Goal: Task Accomplishment & Management: Complete application form

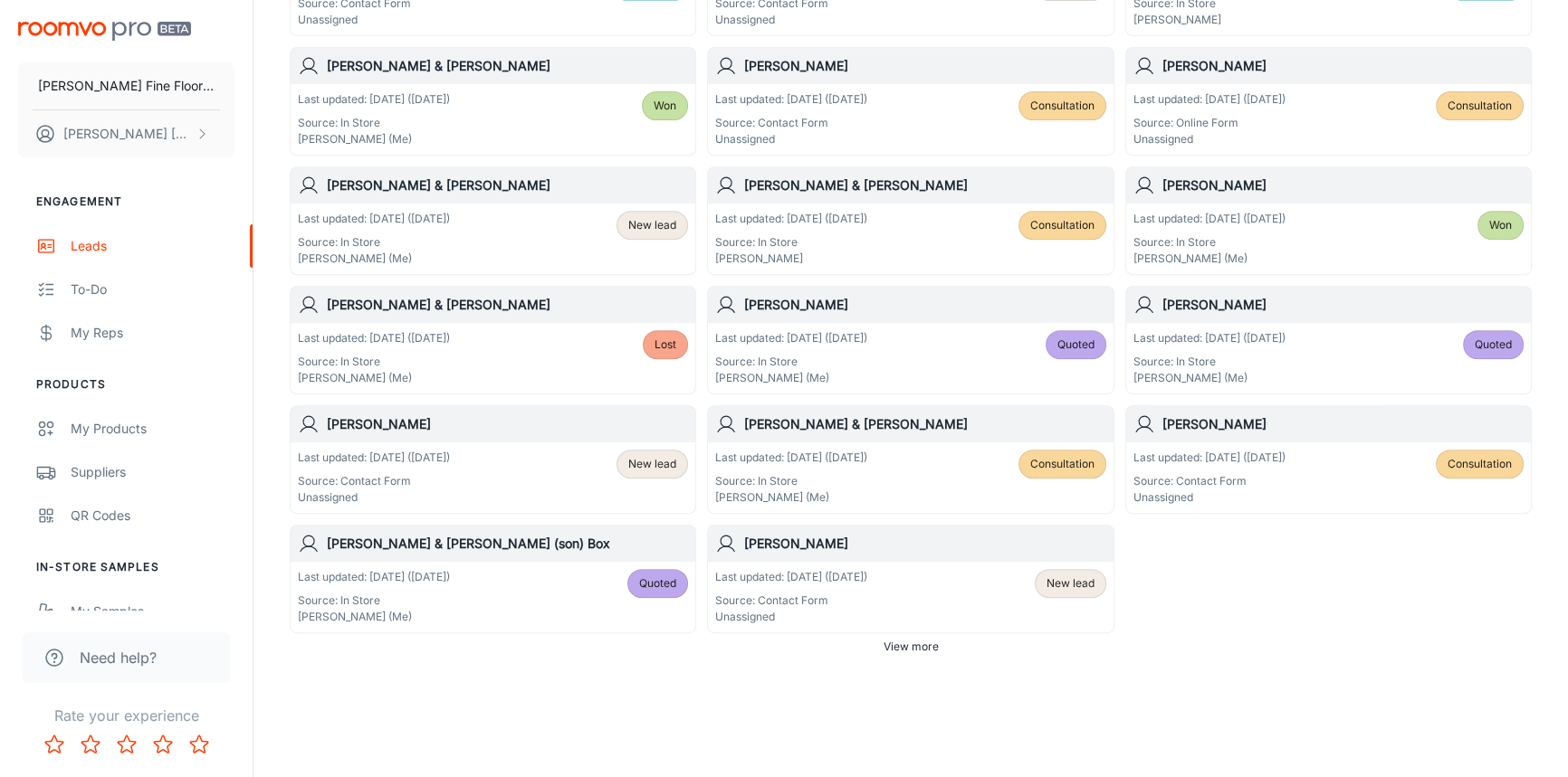
scroll to position [952, 0]
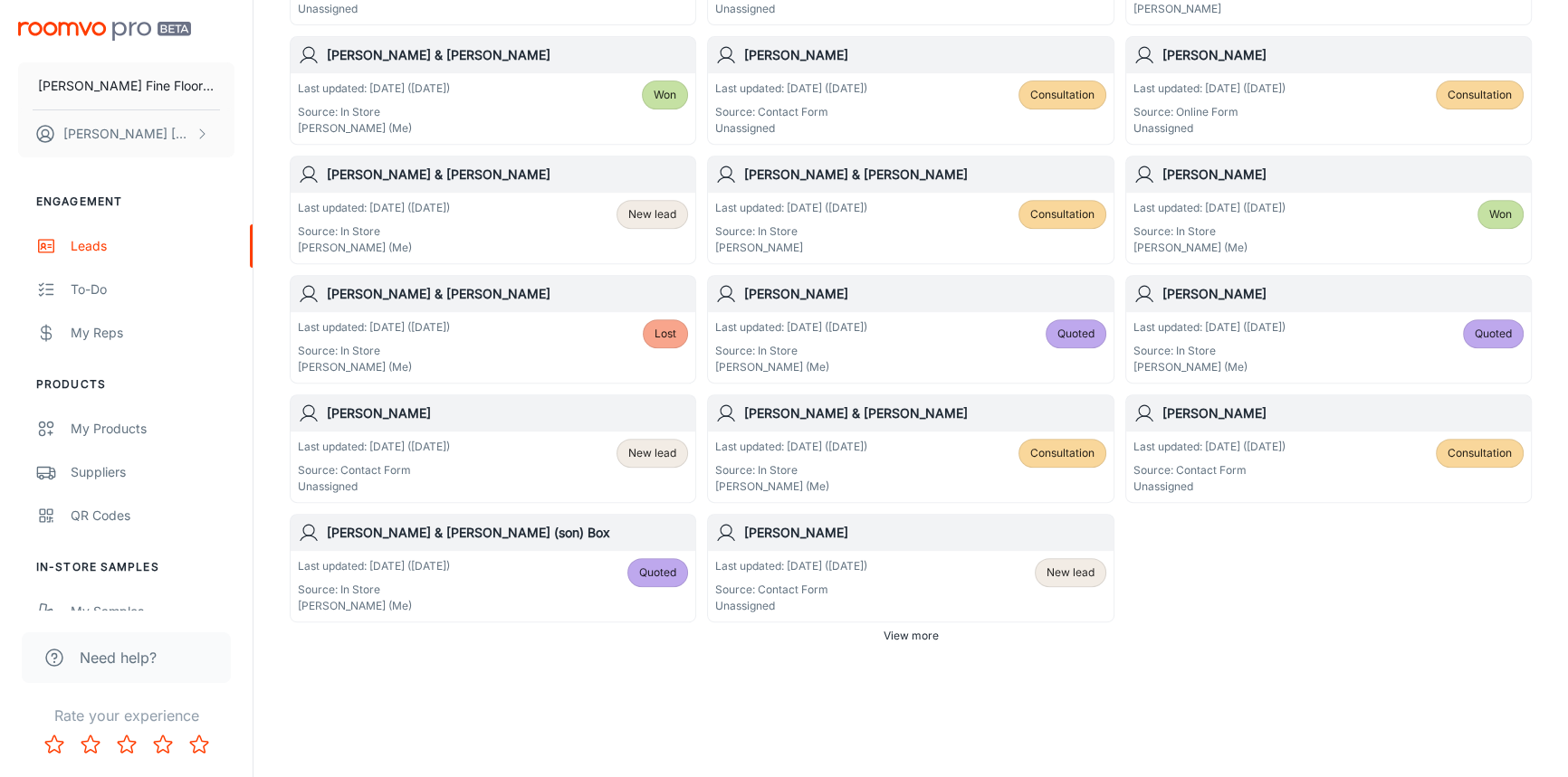
click at [897, 633] on span "View more" at bounding box center [911, 636] width 55 height 17
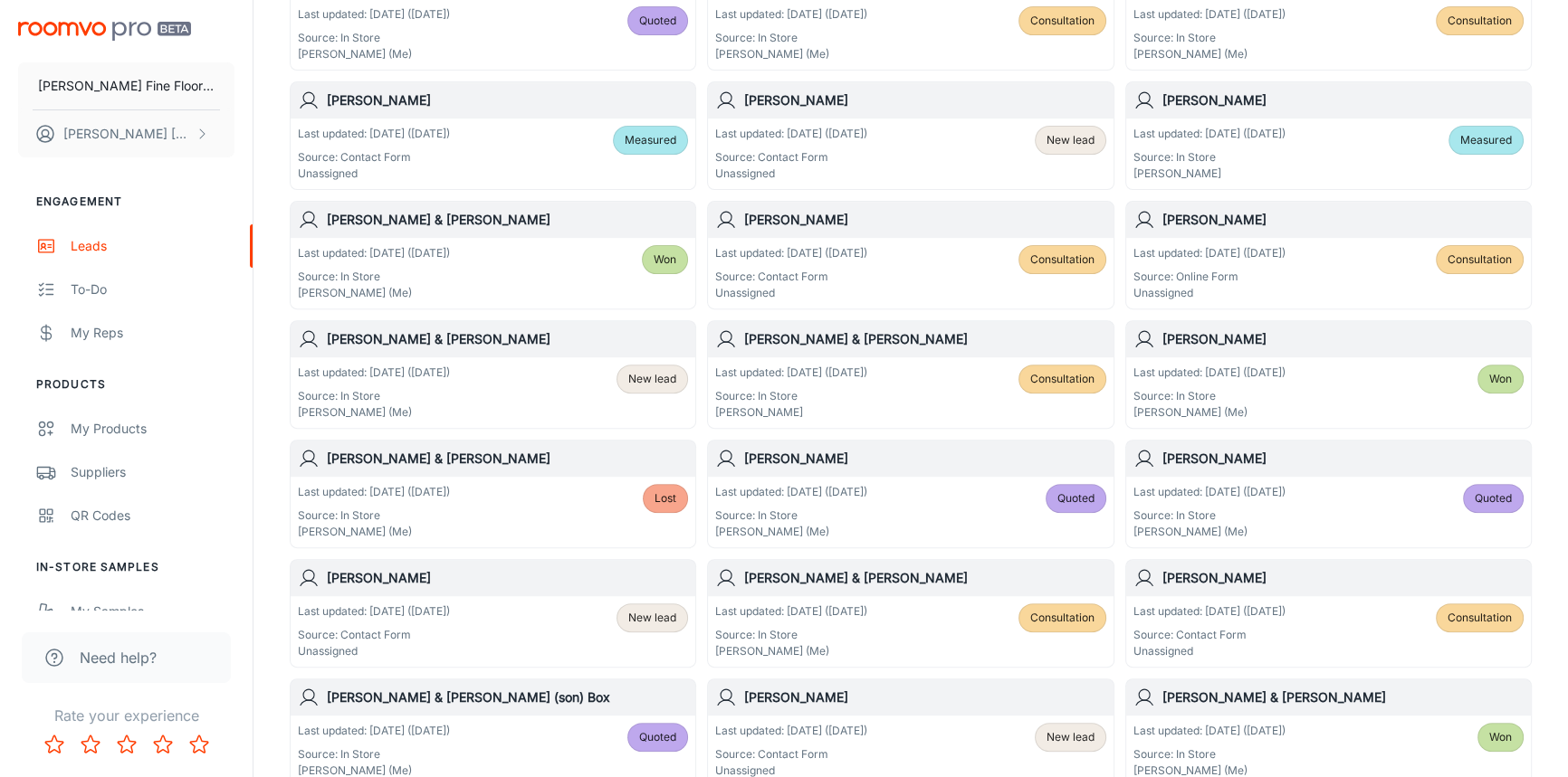
scroll to position [706, 0]
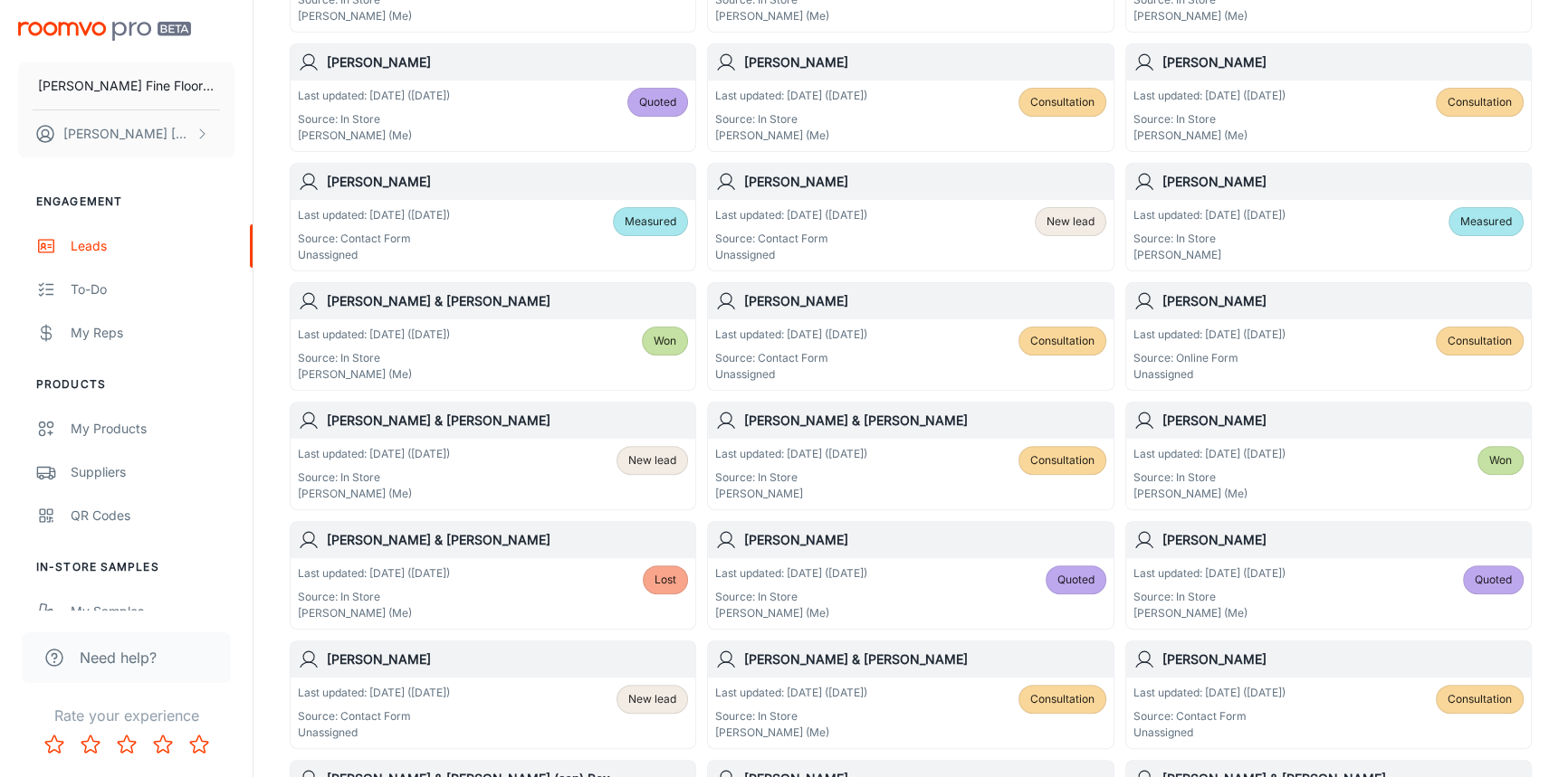
click at [888, 421] on h6 "[PERSON_NAME] & [PERSON_NAME]" at bounding box center [924, 421] width 361 height 20
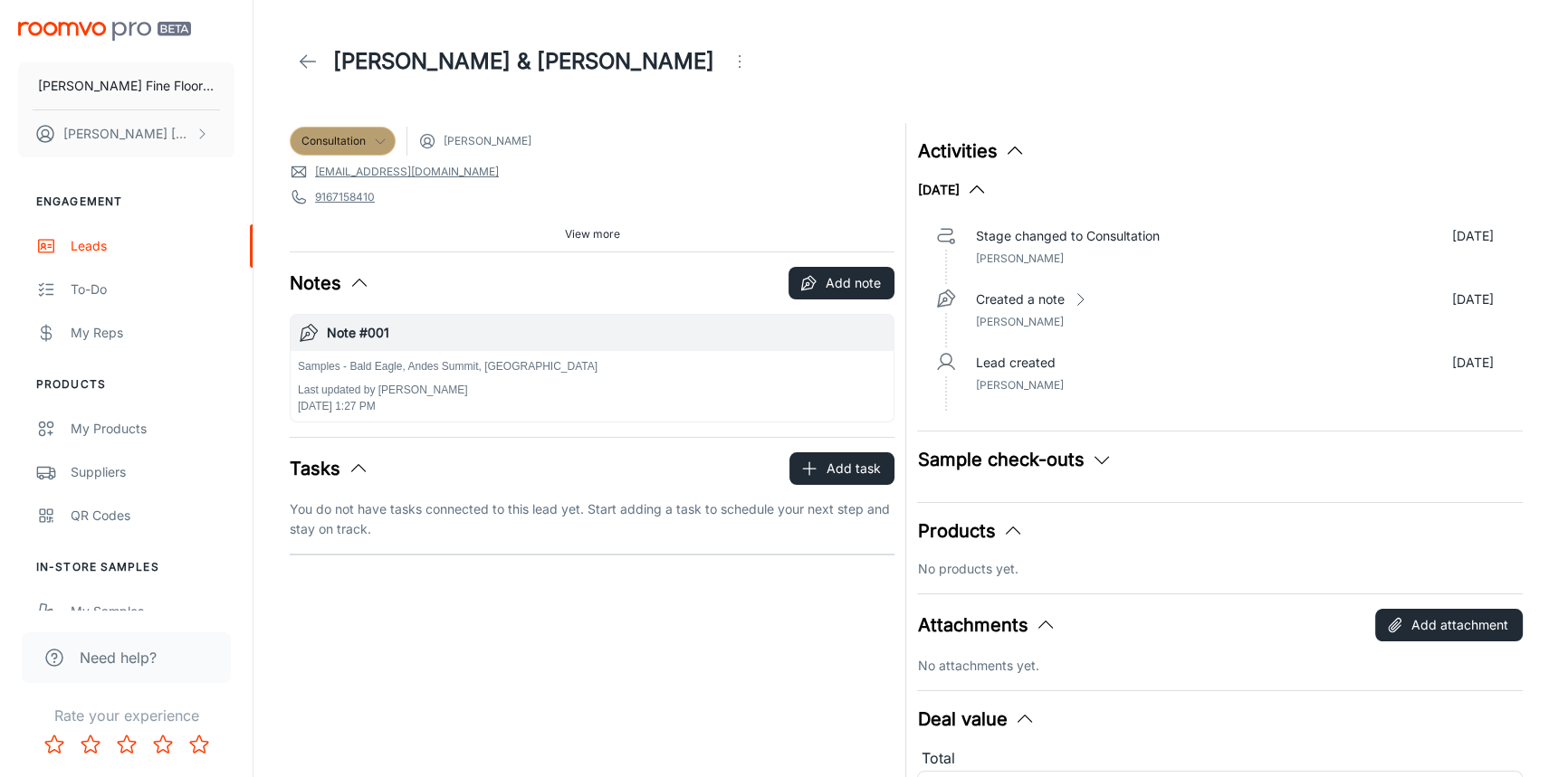
click at [380, 148] on icon at bounding box center [380, 141] width 15 height 15
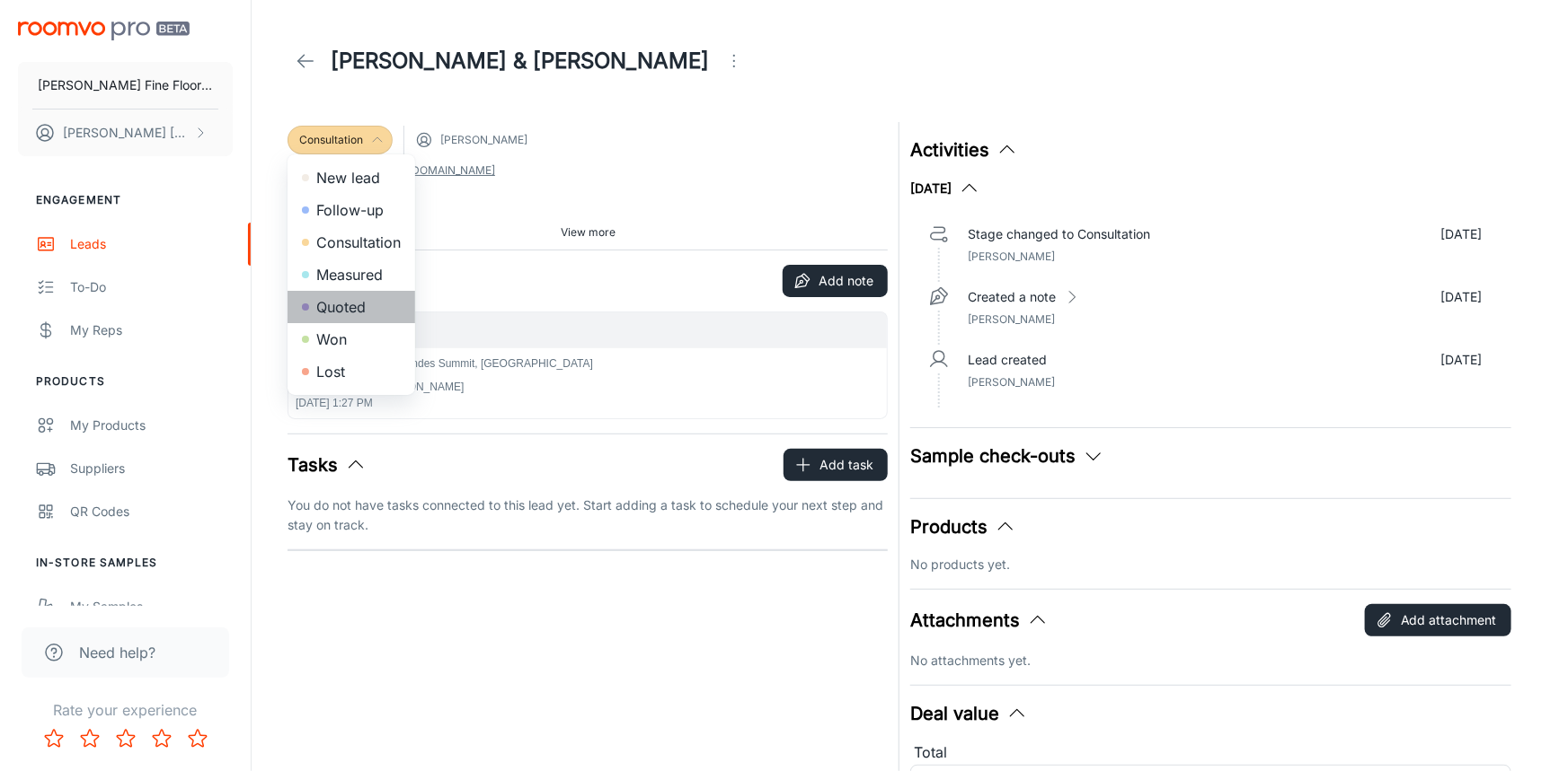
click at [351, 303] on li "Quoted" at bounding box center [351, 306] width 128 height 32
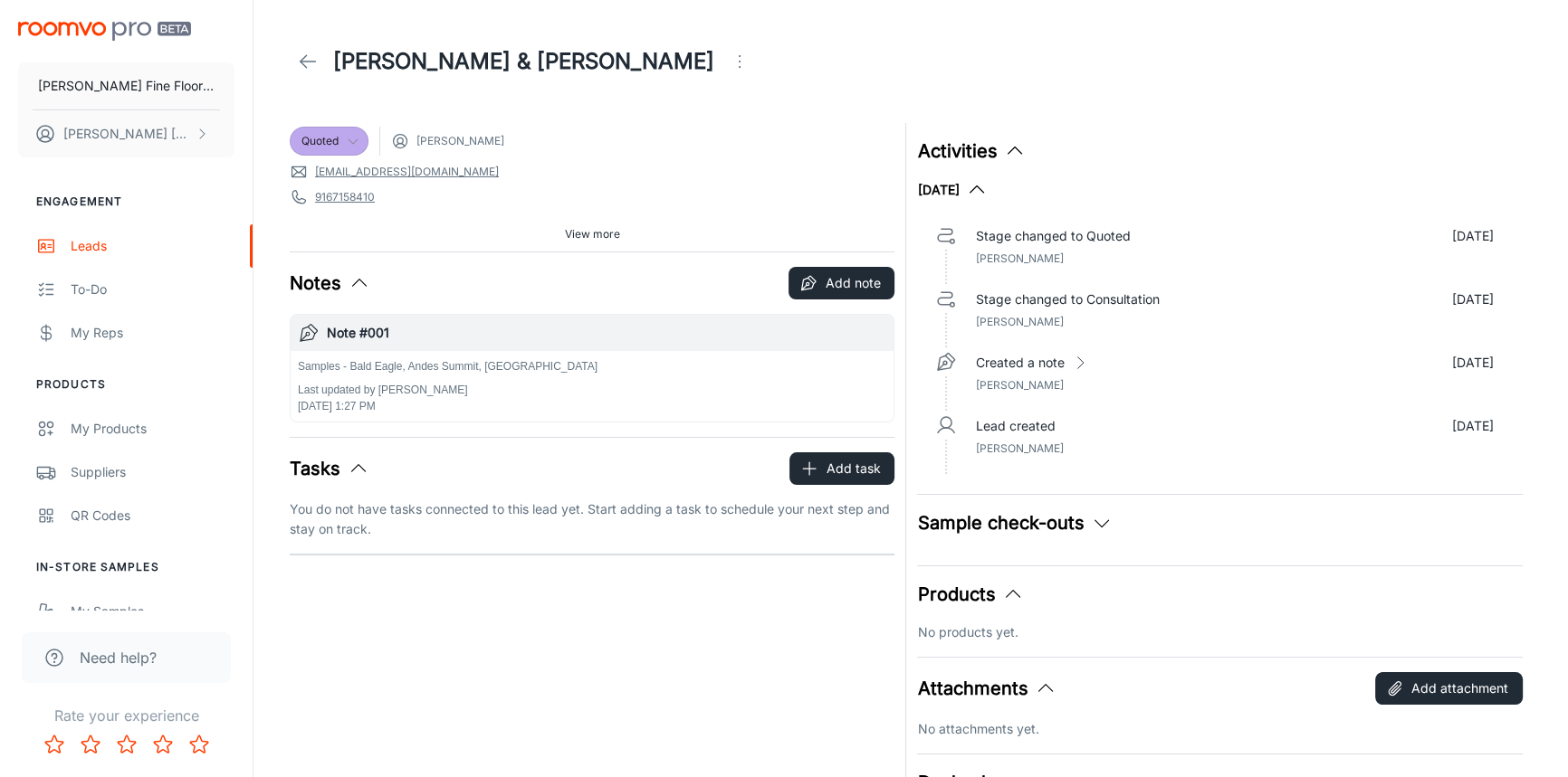
click at [598, 232] on span "View more" at bounding box center [592, 234] width 55 height 17
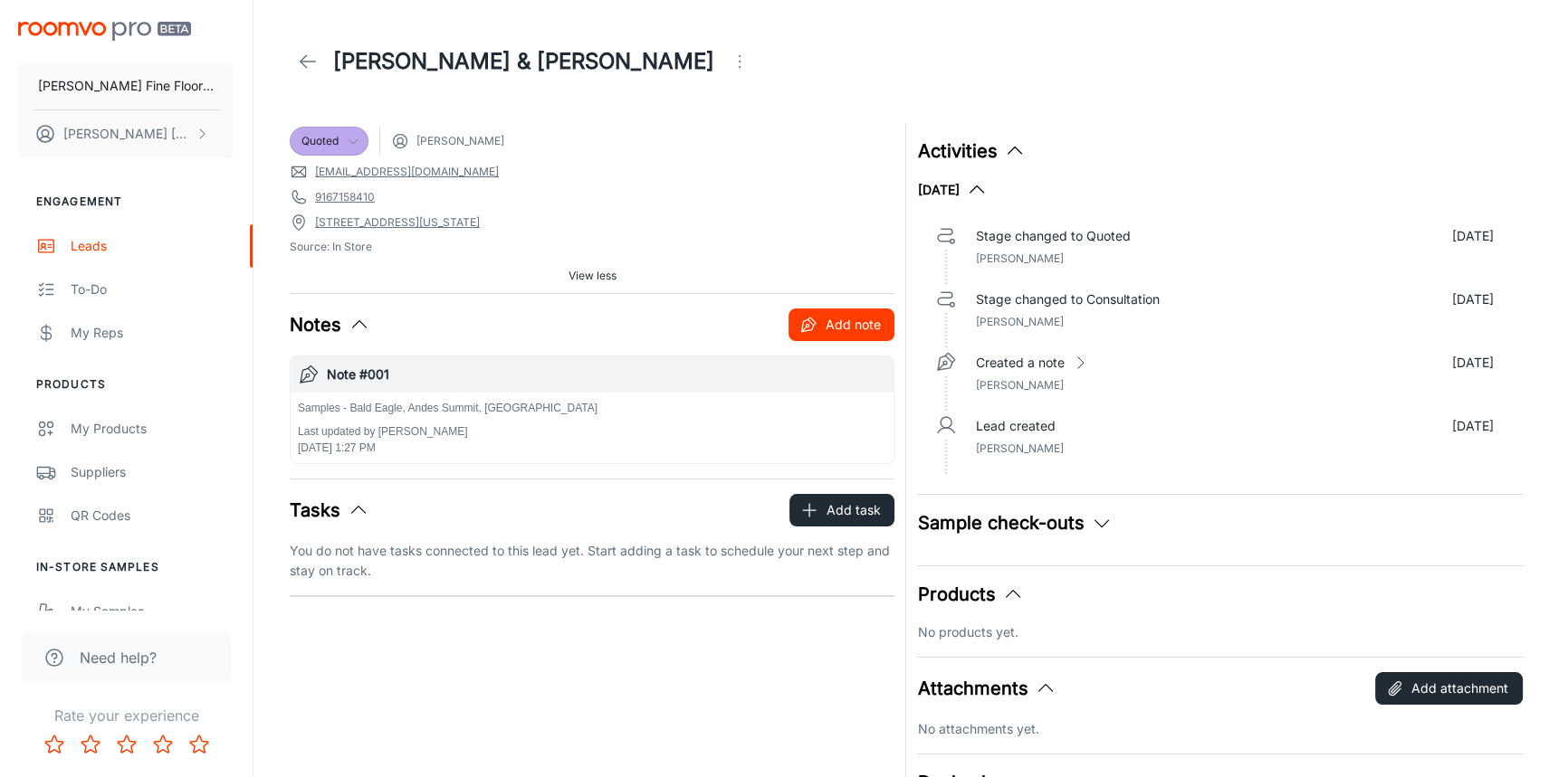
click at [857, 329] on button "Add note" at bounding box center [841, 325] width 106 height 32
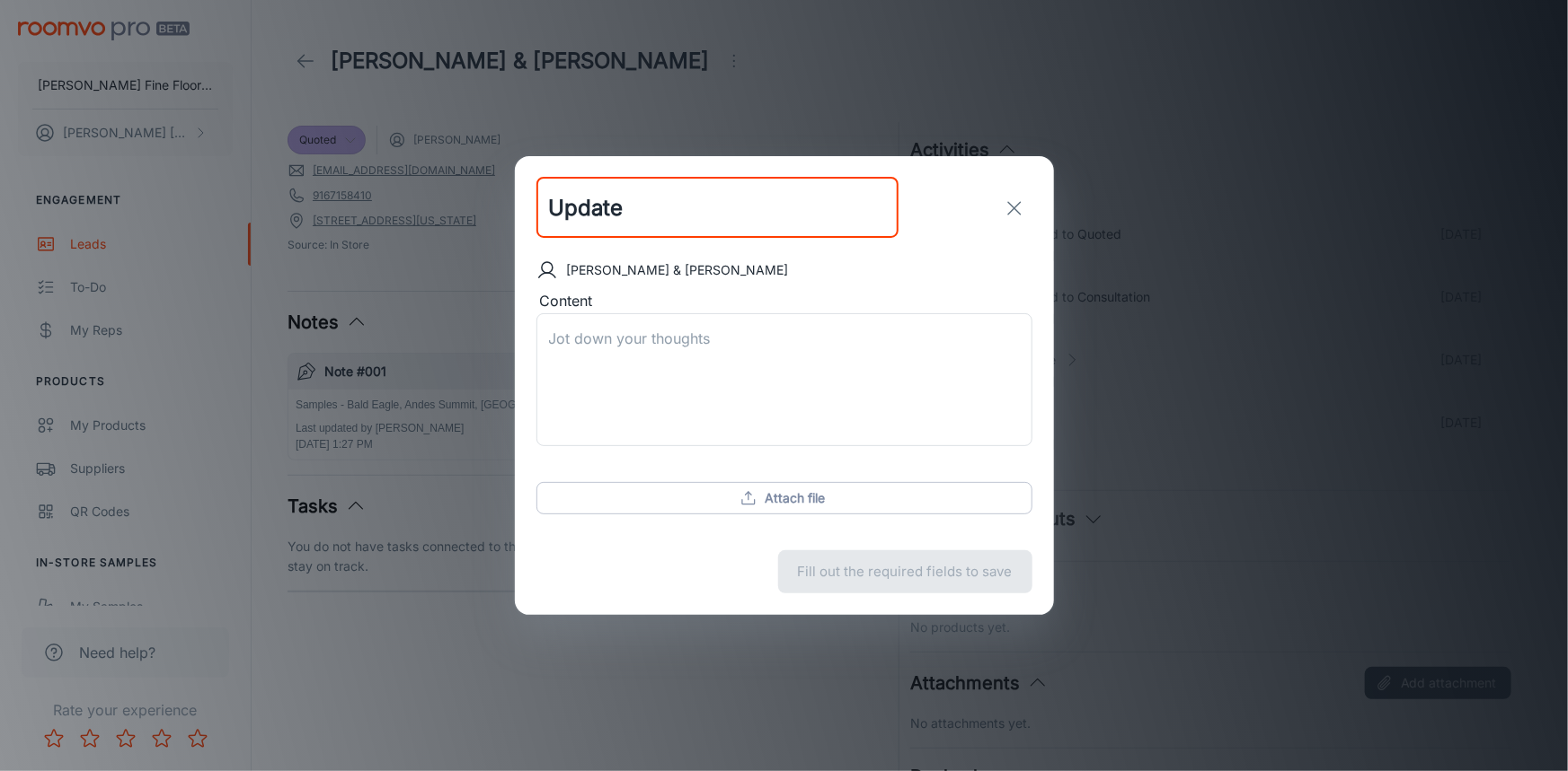
type input "Update"
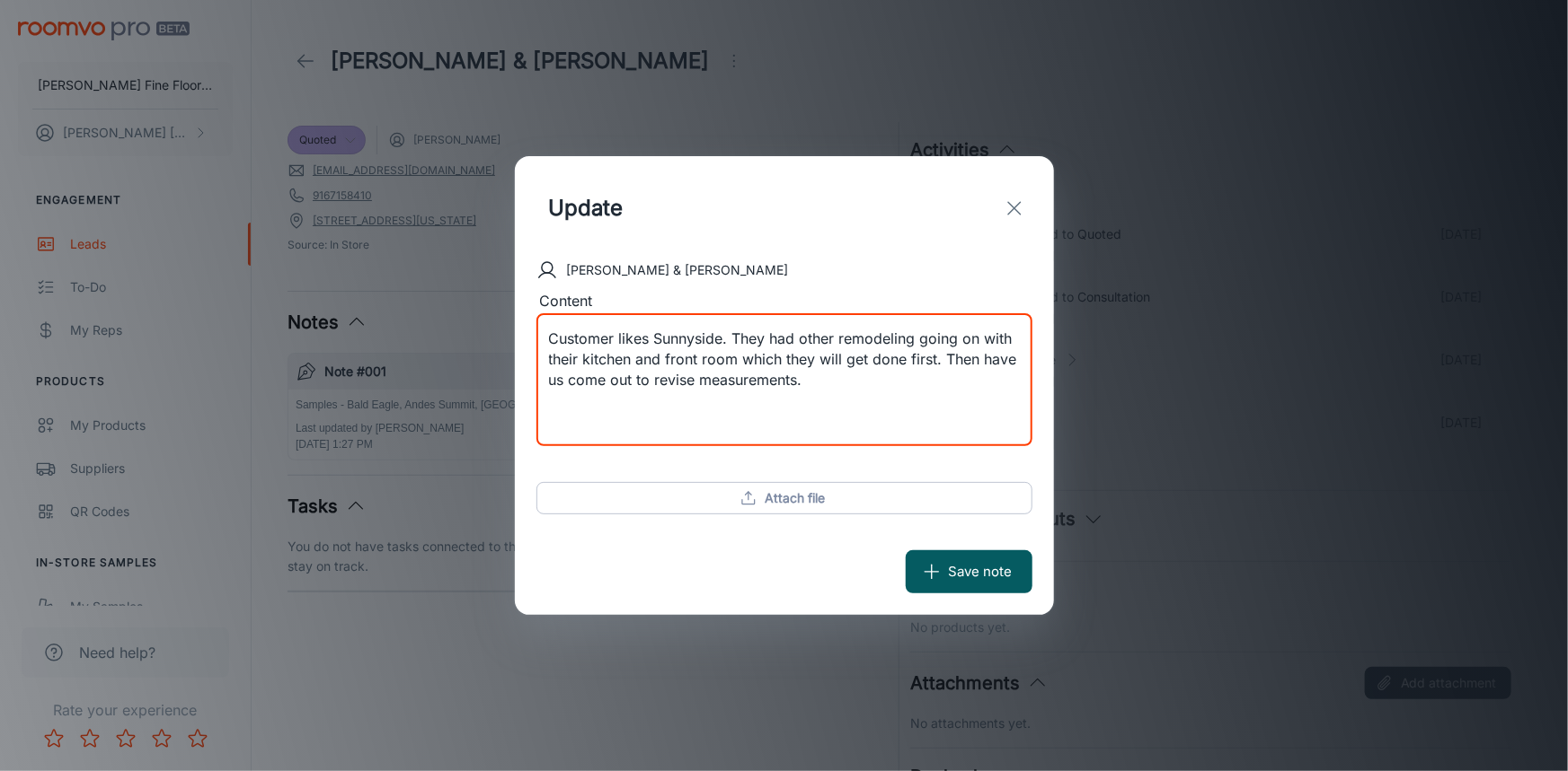
click at [628, 356] on textarea "Customer likes Sunnyside. They had other remodeling going on with their kitchen…" at bounding box center [784, 381] width 471 height 103
click at [626, 364] on textarea "Customer likes Sunnyside. They had other remodeling going on with their kitchen…" at bounding box center [784, 381] width 471 height 103
click at [633, 361] on textarea "Customer likes Sunnyside. They had other remodeling going on with their kitchen…" at bounding box center [784, 381] width 471 height 103
click at [911, 358] on textarea "Customer likes Sunnyside. They had other remodeling going on with their kitchen…" at bounding box center [784, 381] width 471 height 103
type textarea "Customer likes Sunnyside. They had other remodeling going on with their kitchen…"
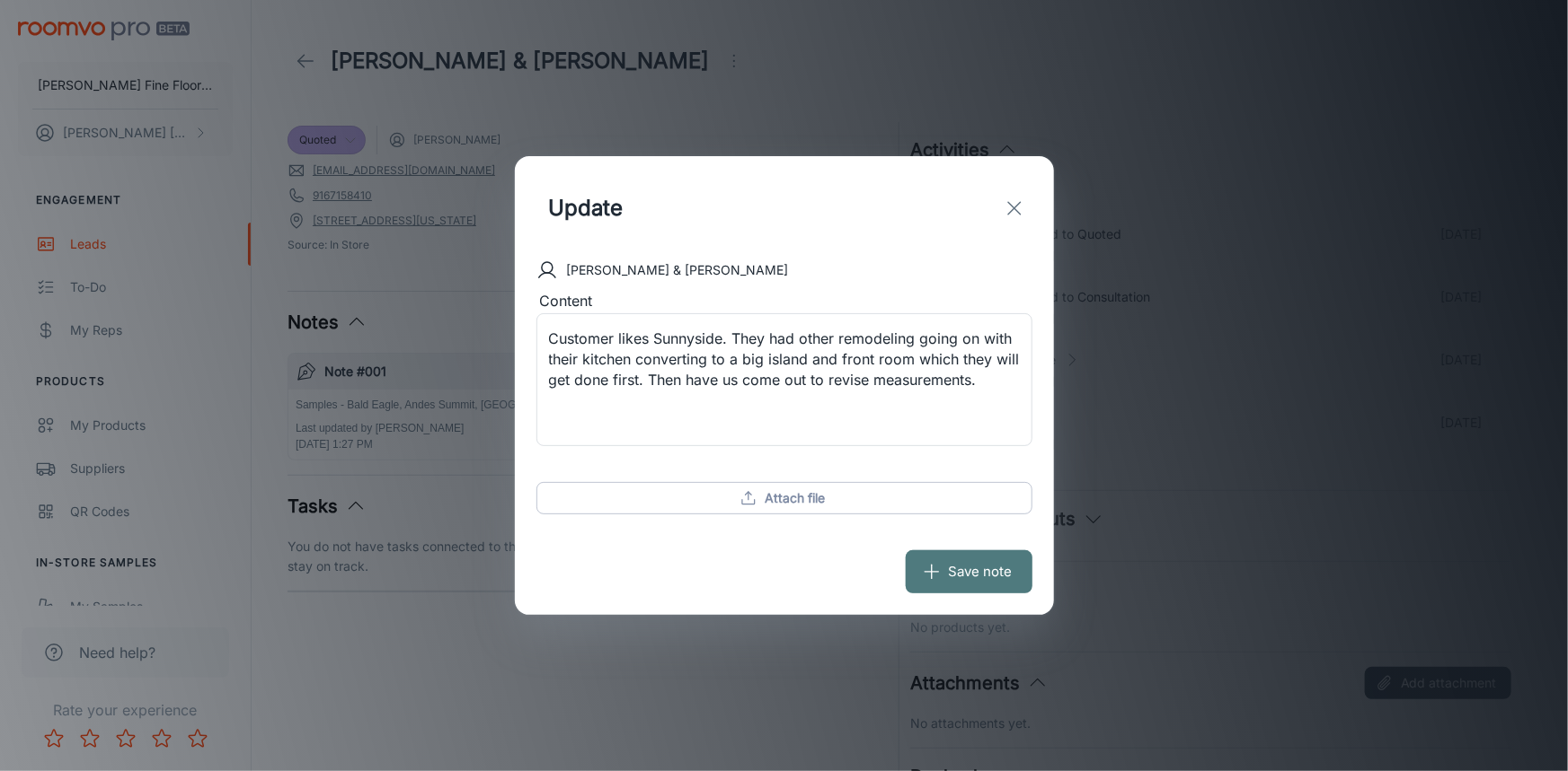
click at [961, 589] on button "Save note" at bounding box center [969, 572] width 127 height 43
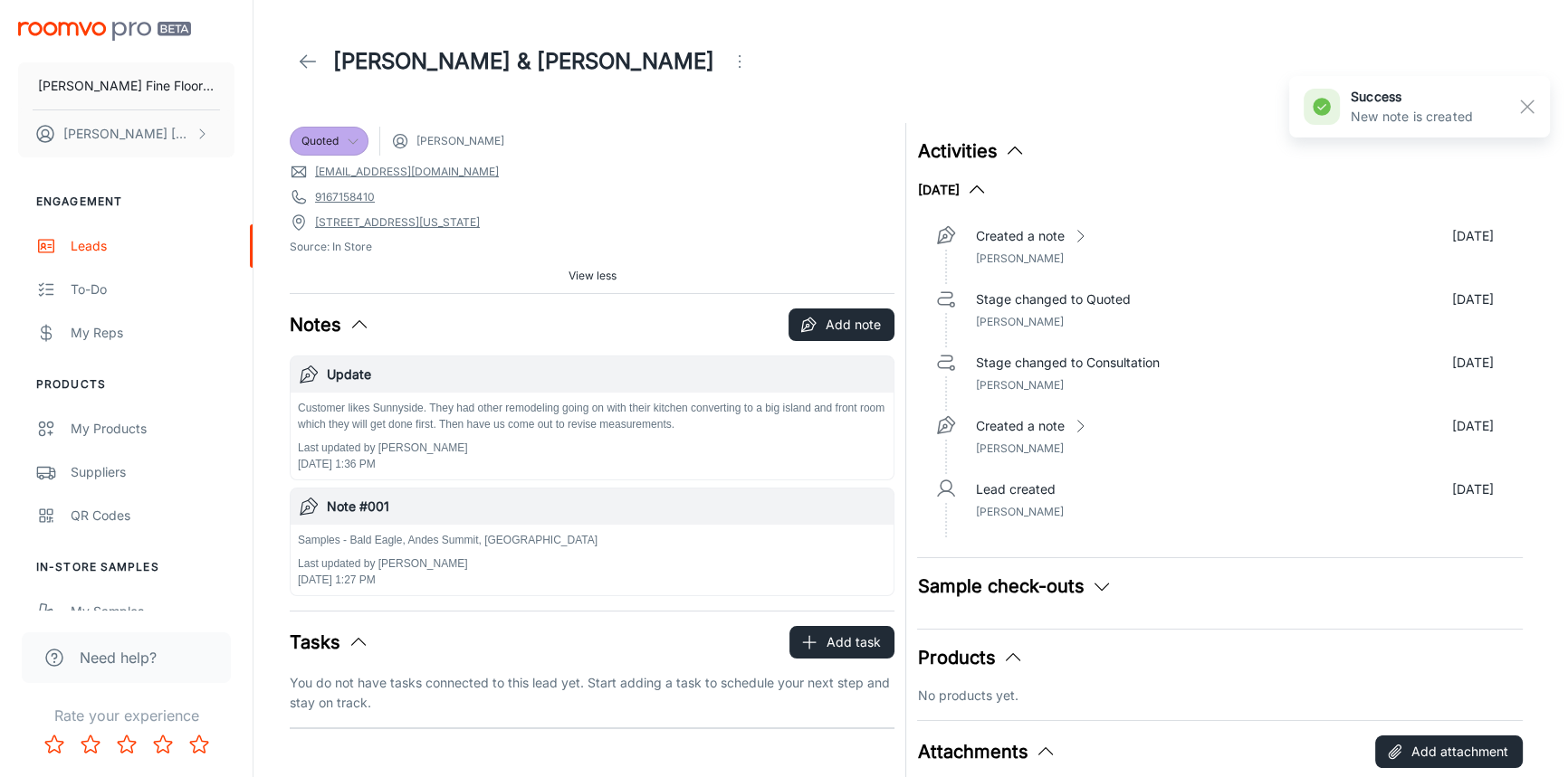
click at [307, 55] on icon at bounding box center [308, 62] width 22 height 22
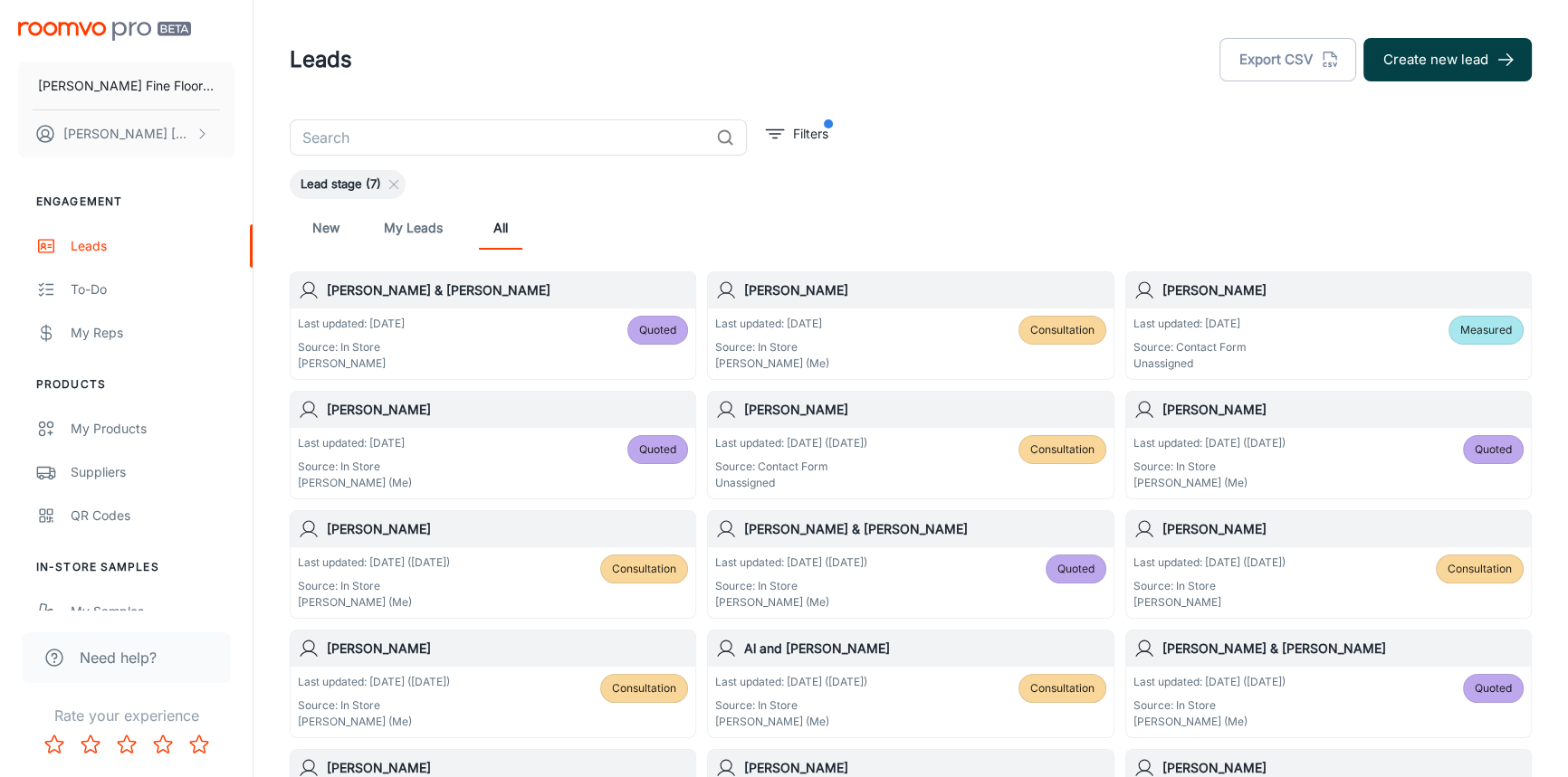
click at [1472, 56] on button "Create new lead" at bounding box center [1447, 60] width 168 height 43
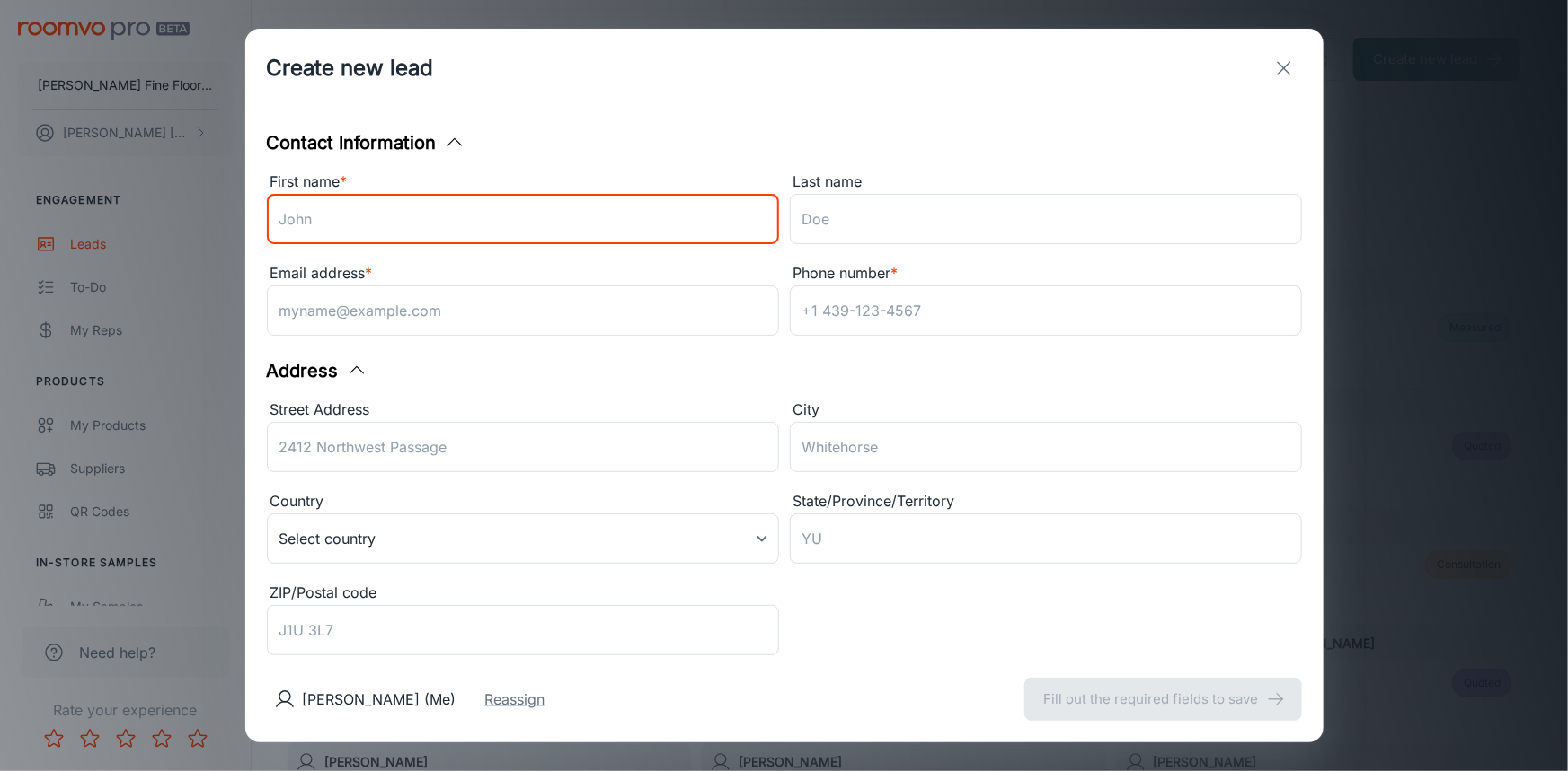
click at [507, 218] on input "First name *" at bounding box center [522, 220] width 512 height 51
click at [886, 219] on input "Last name" at bounding box center [1046, 220] width 512 height 51
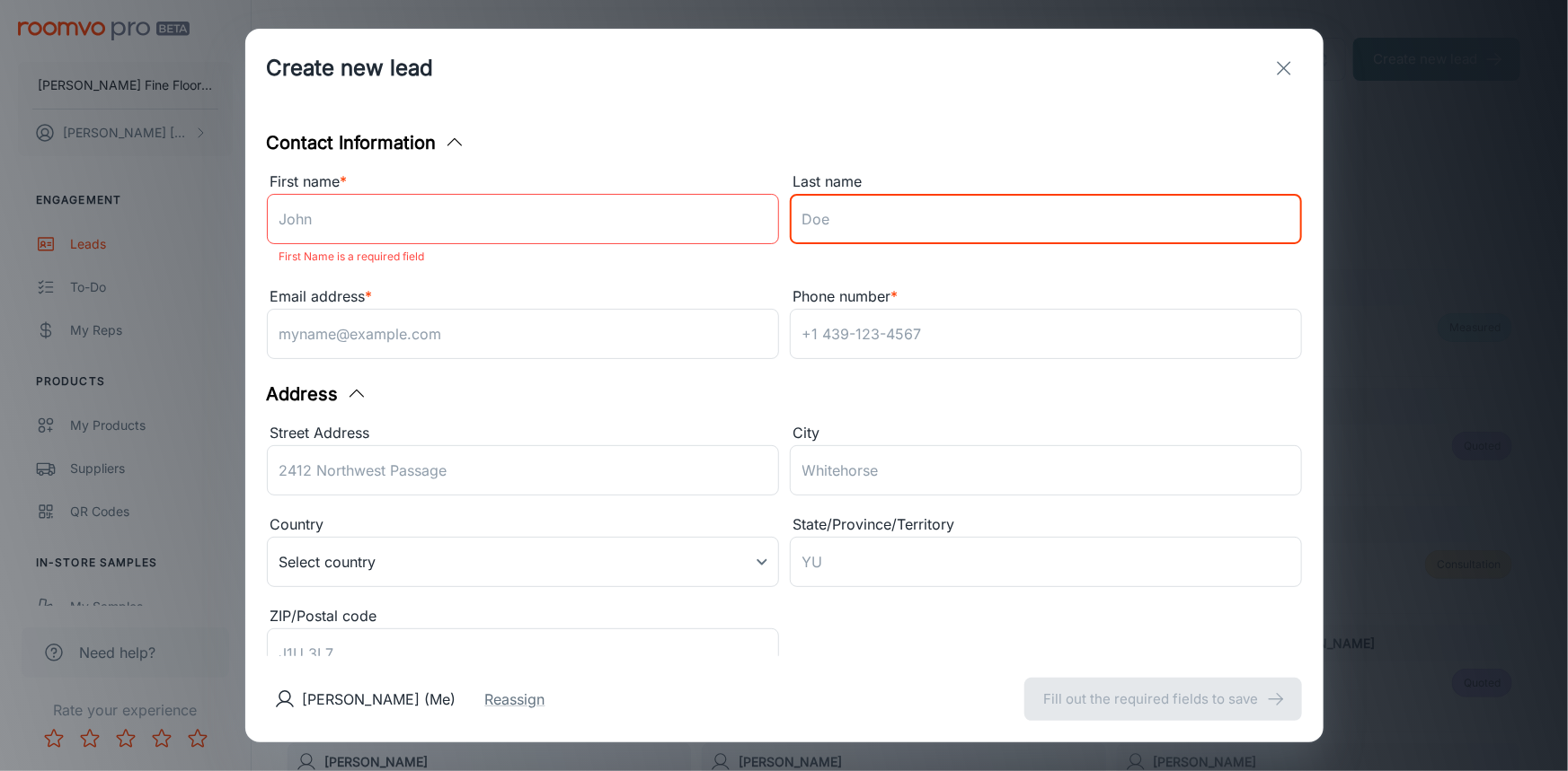
click at [519, 223] on input "First name *" at bounding box center [522, 220] width 512 height 51
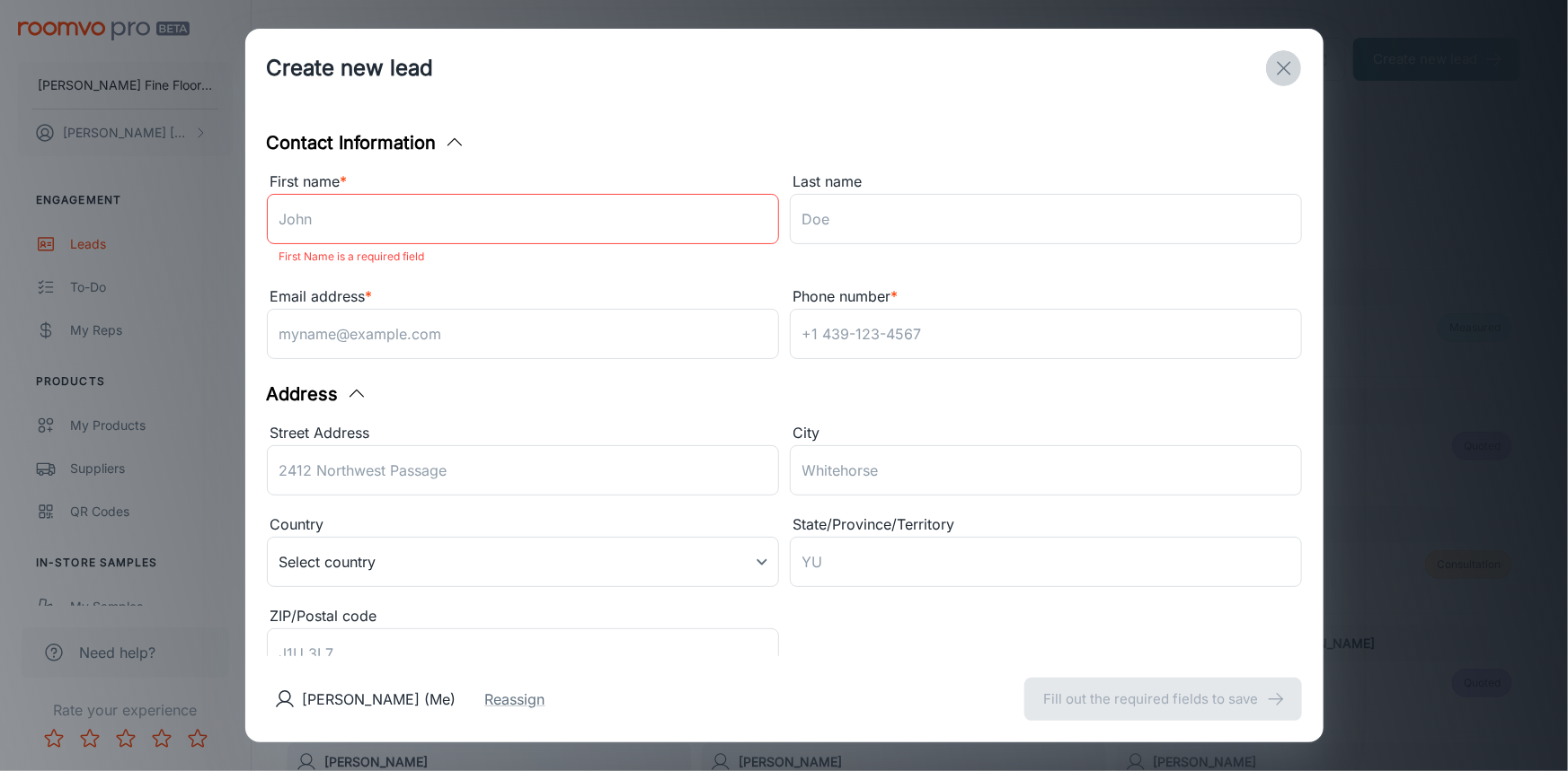
click at [1282, 72] on icon "exit" at bounding box center [1284, 68] width 21 height 21
